Goal: Find specific page/section: Find specific page/section

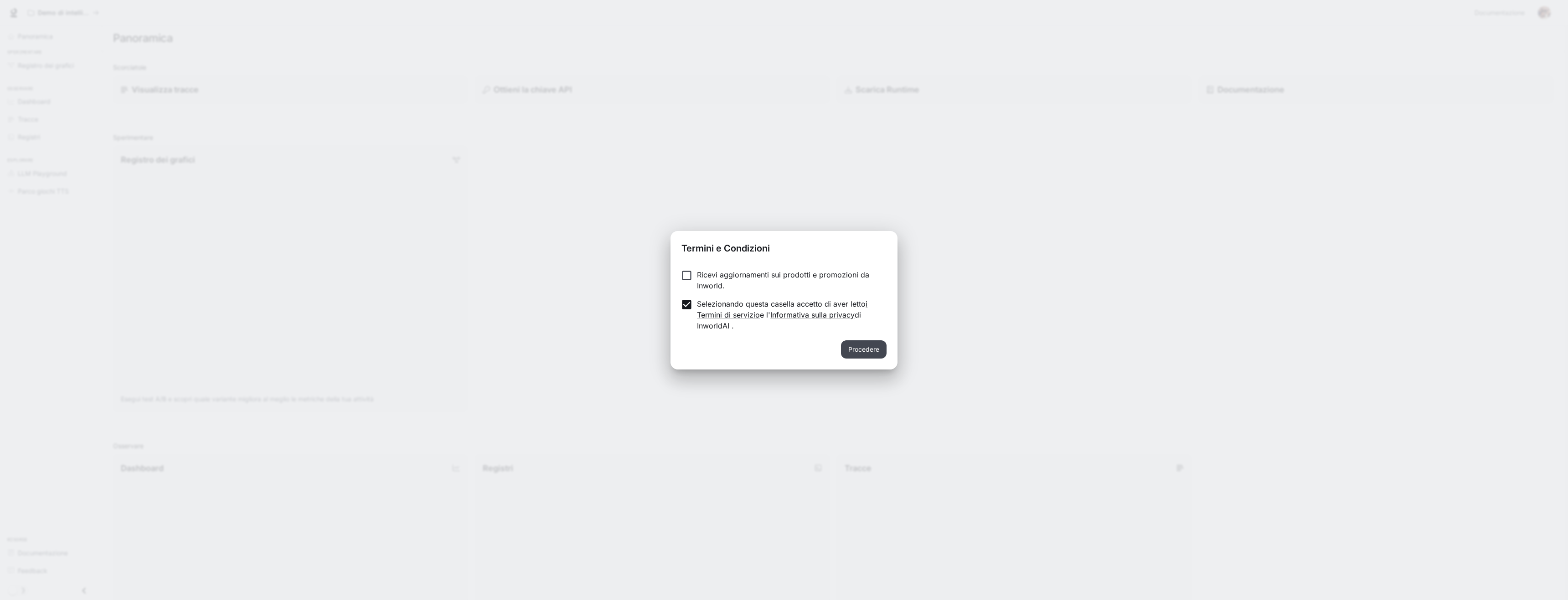
click at [863, 347] on font "Procedere" at bounding box center [864, 349] width 31 height 8
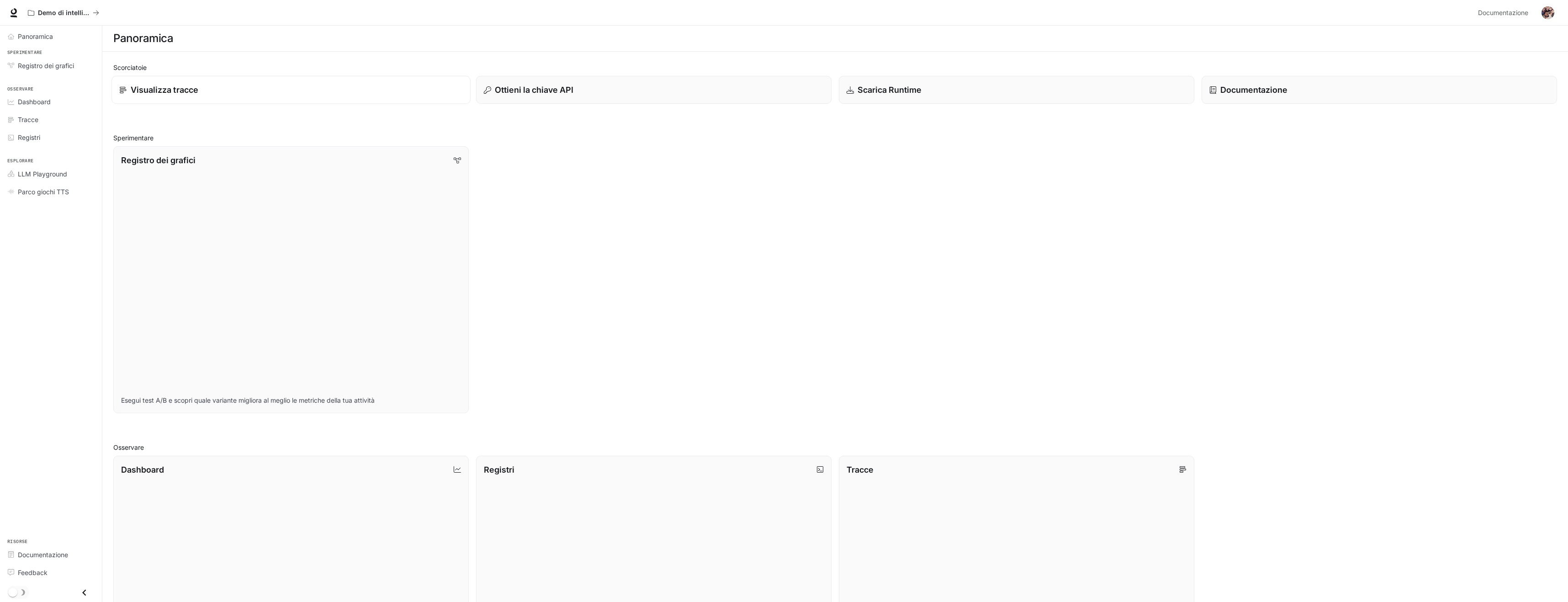
click at [216, 93] on div "Visualizza tracce" at bounding box center [290, 90] width 343 height 12
click at [12, 13] on icon at bounding box center [14, 11] width 6 height 6
click at [12, 13] on icon at bounding box center [14, 11] width 6 height 6
